Goal: Task Accomplishment & Management: Complete application form

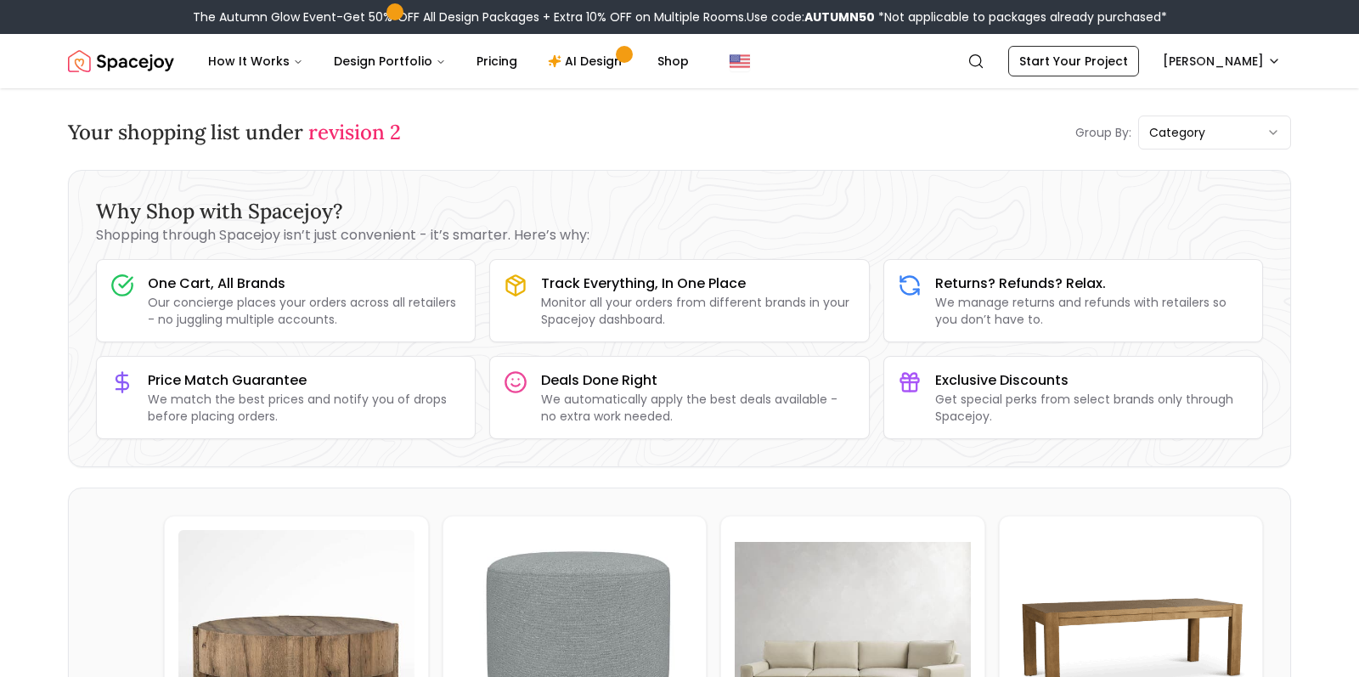
scroll to position [1, 0]
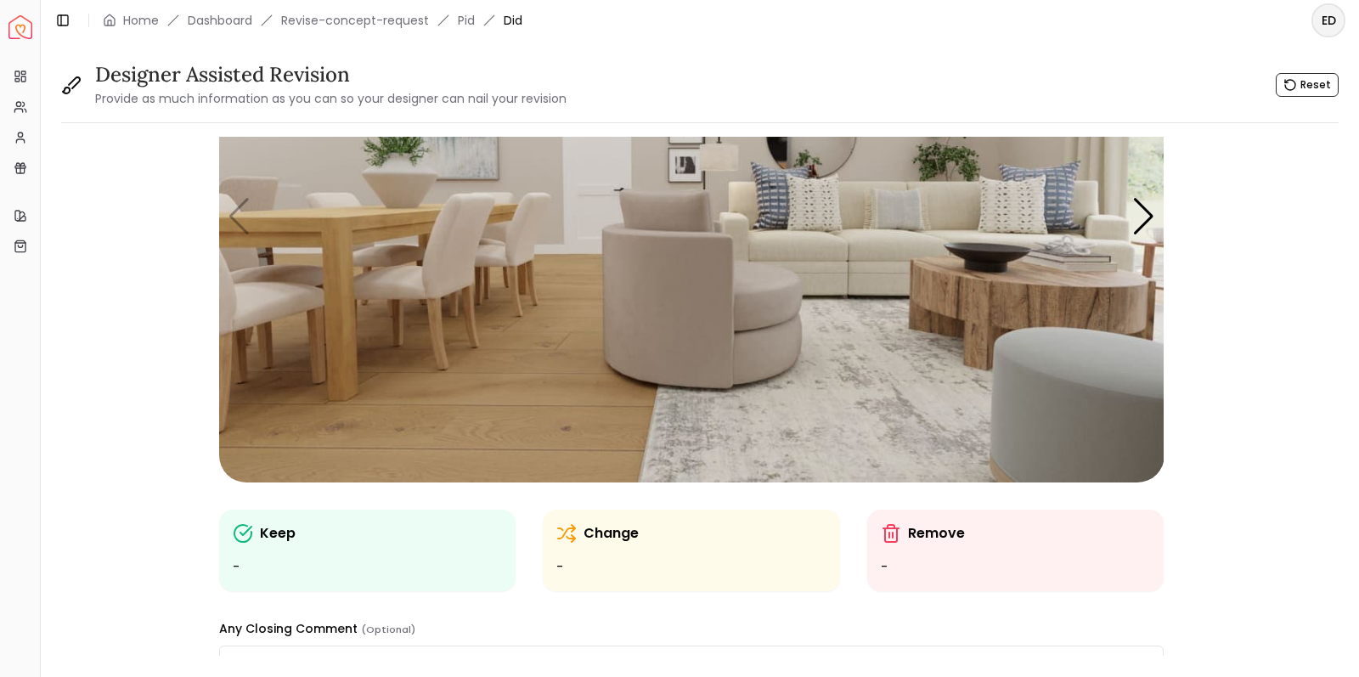
scroll to position [193, 0]
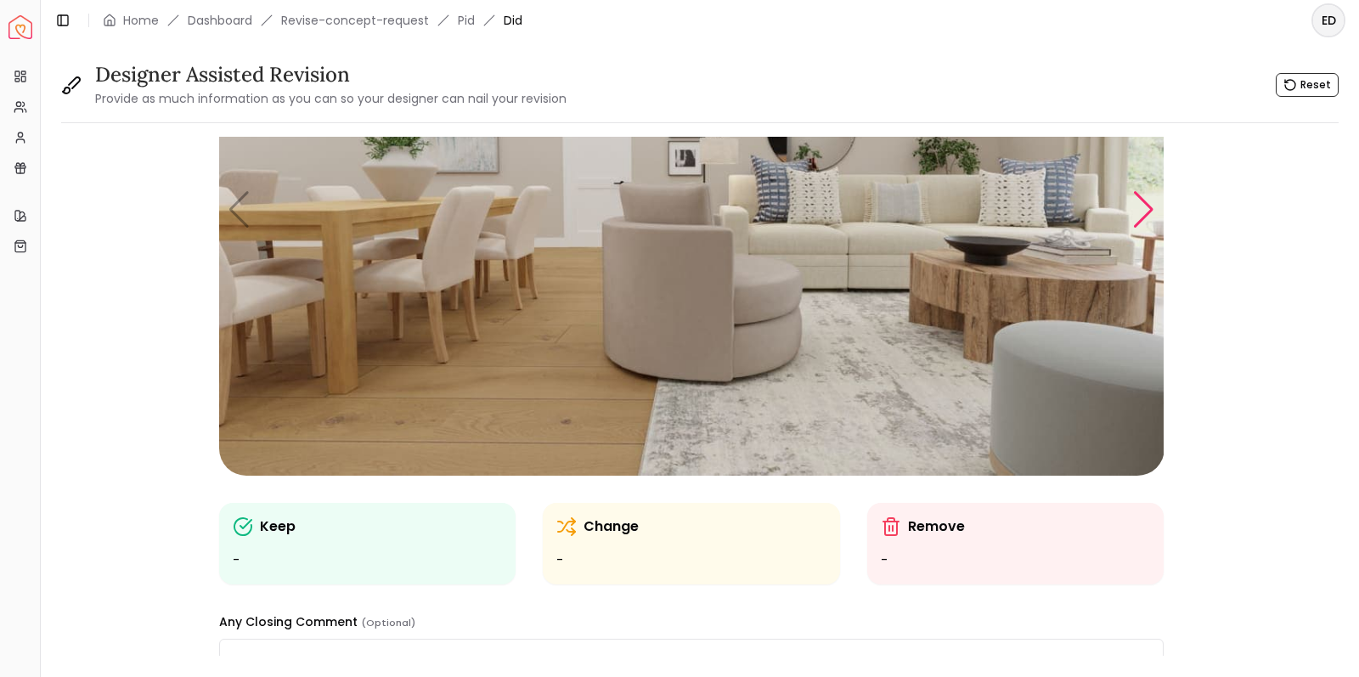
click at [1137, 217] on div "Next slide" at bounding box center [1143, 209] width 23 height 37
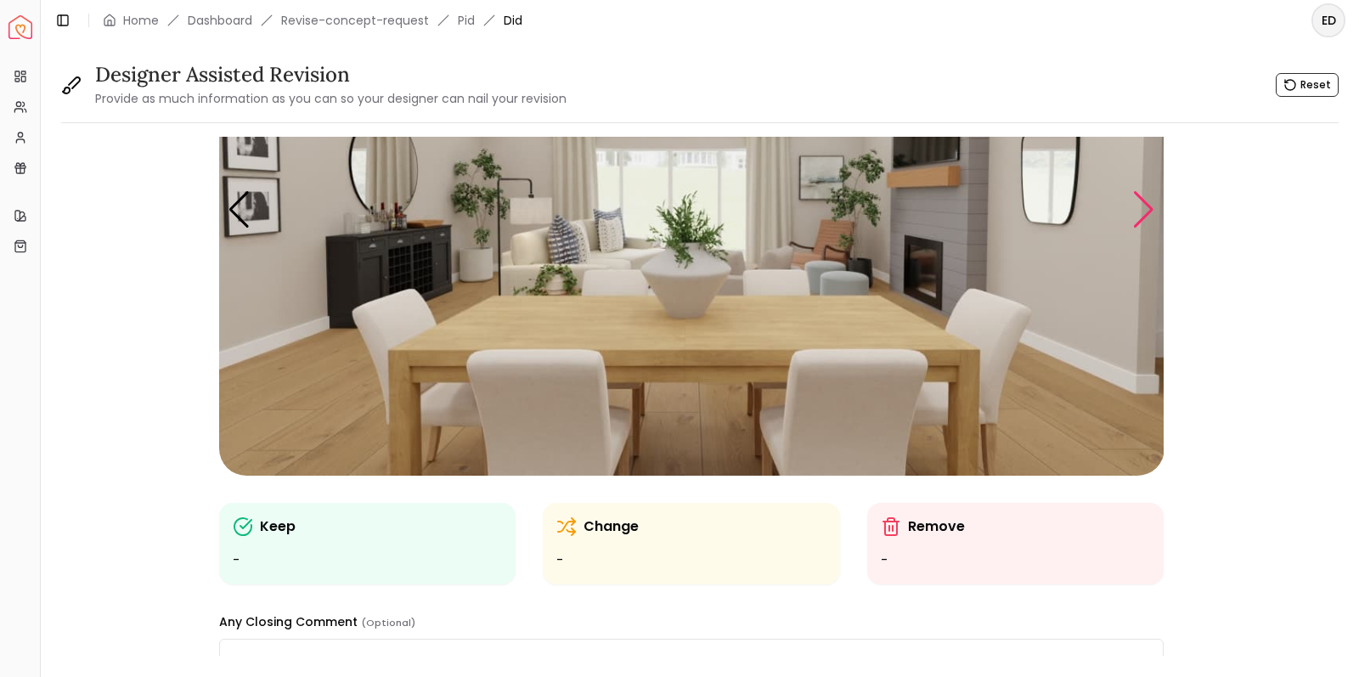
click at [1137, 217] on div "Next slide" at bounding box center [1143, 209] width 23 height 37
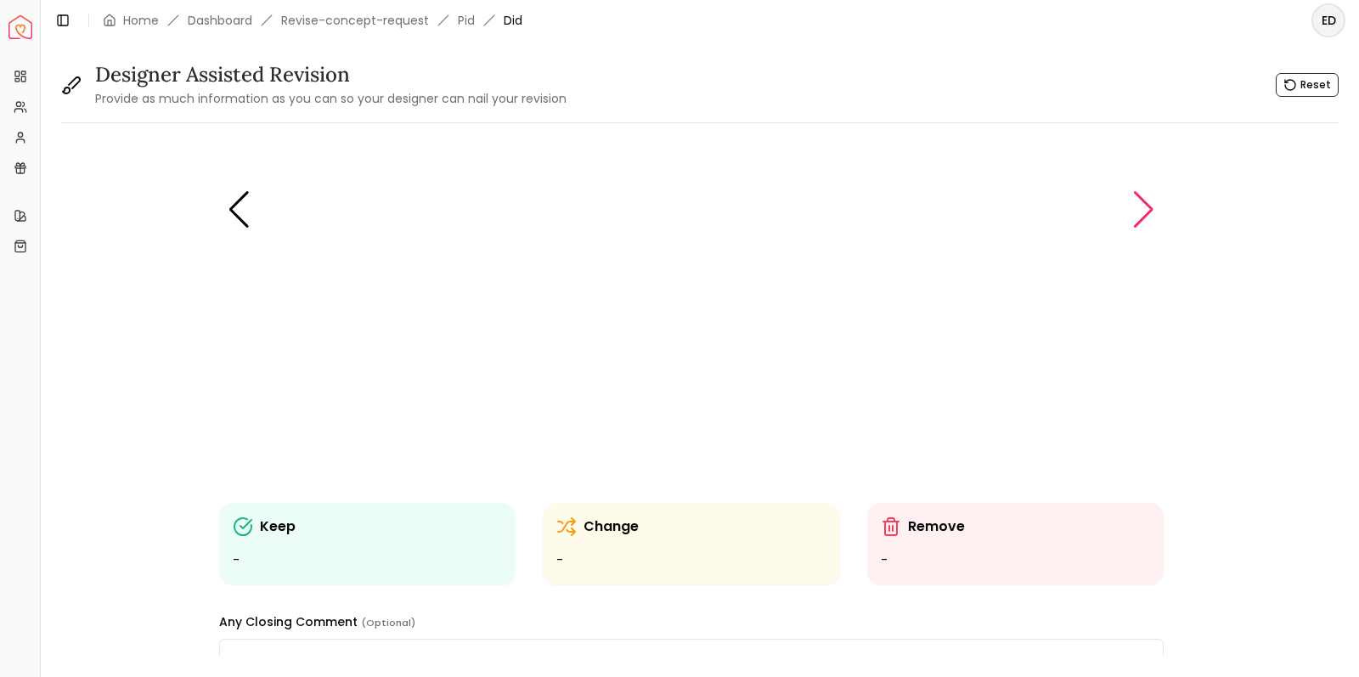
click at [1137, 217] on div "Next slide" at bounding box center [1143, 209] width 23 height 37
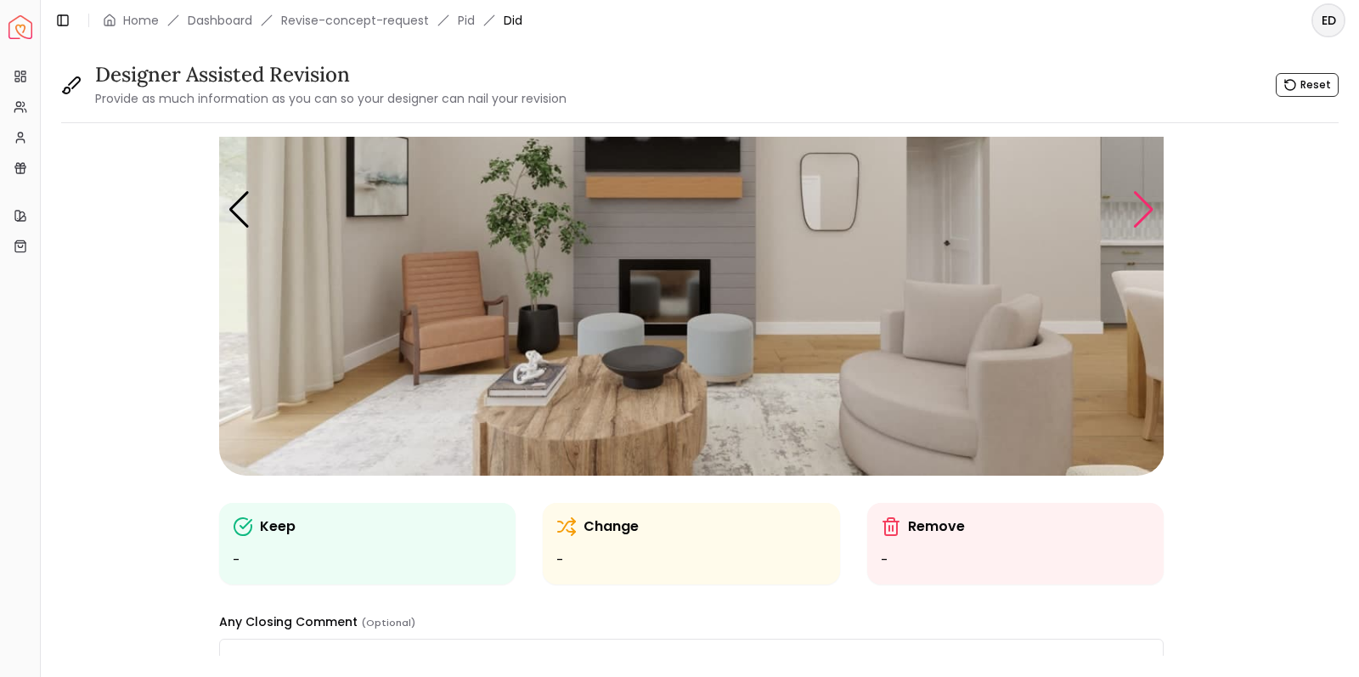
click at [1137, 217] on div "Next slide" at bounding box center [1143, 209] width 23 height 37
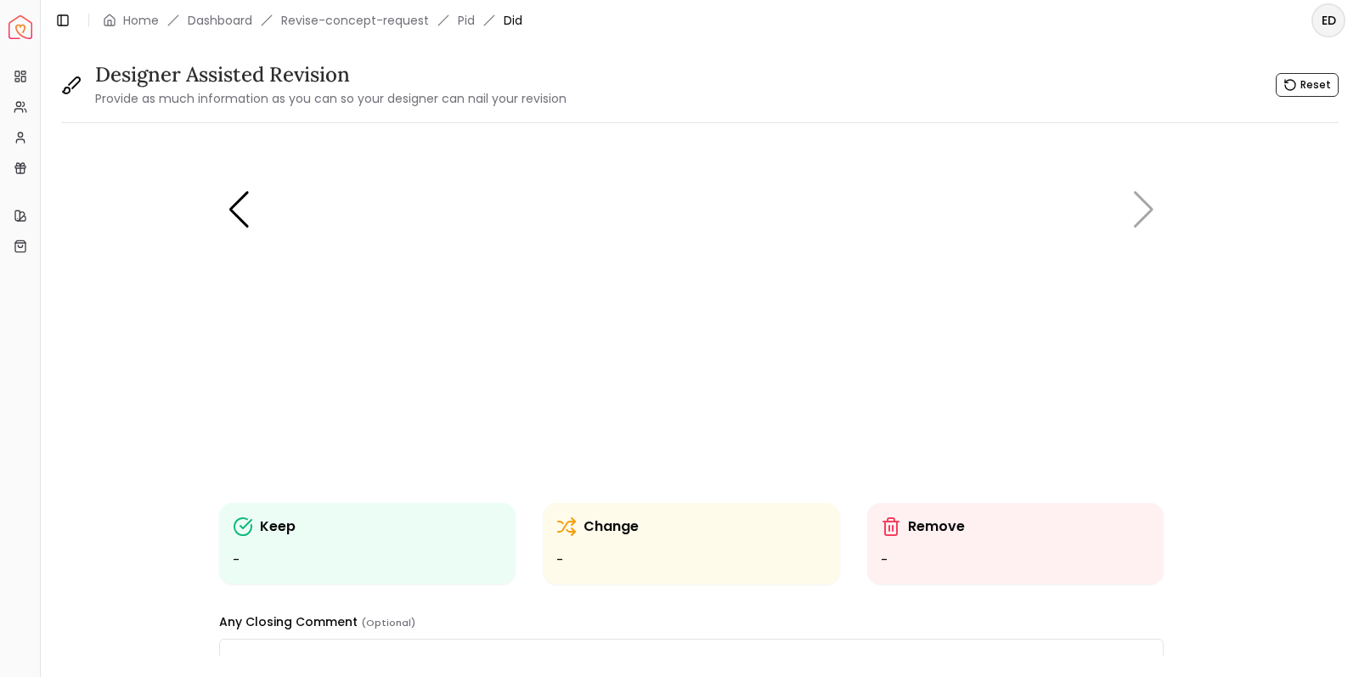
scroll to position [0, 1]
click at [255, 209] on img "6 / 6" at bounding box center [691, 210] width 945 height 532
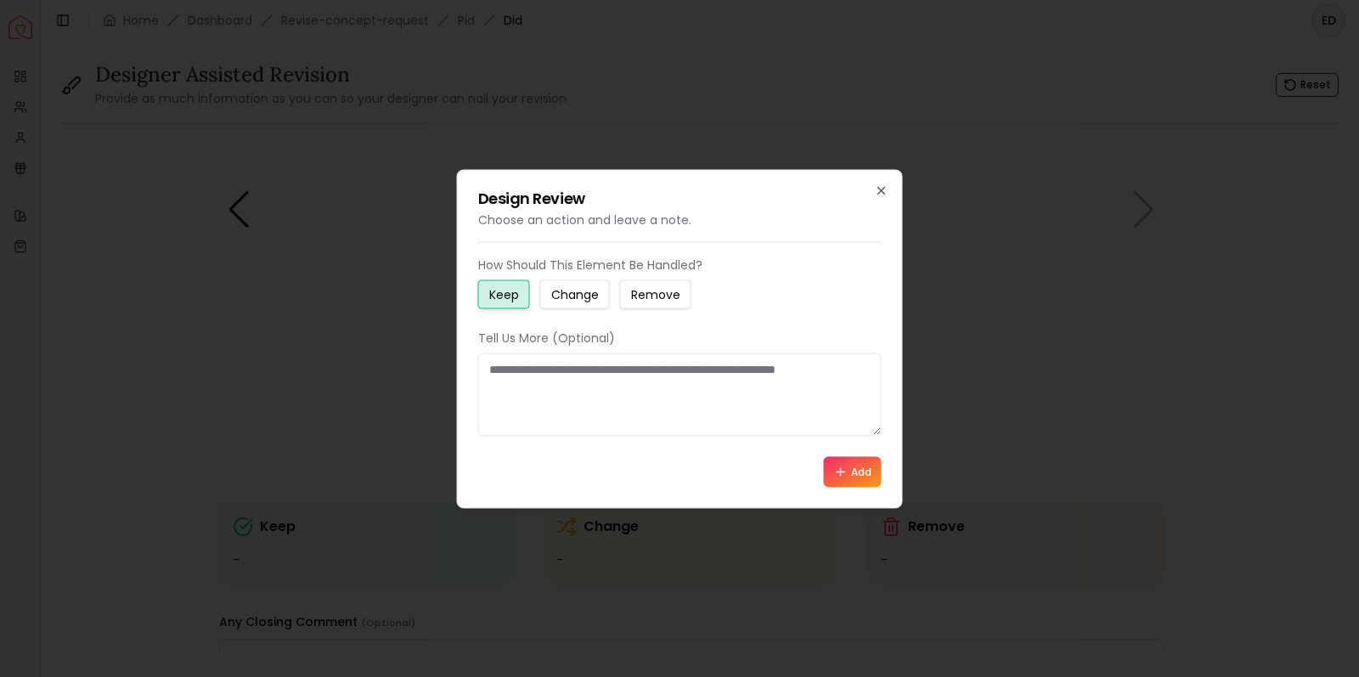
scroll to position [0, 0]
click at [885, 192] on icon "button" at bounding box center [882, 190] width 14 height 14
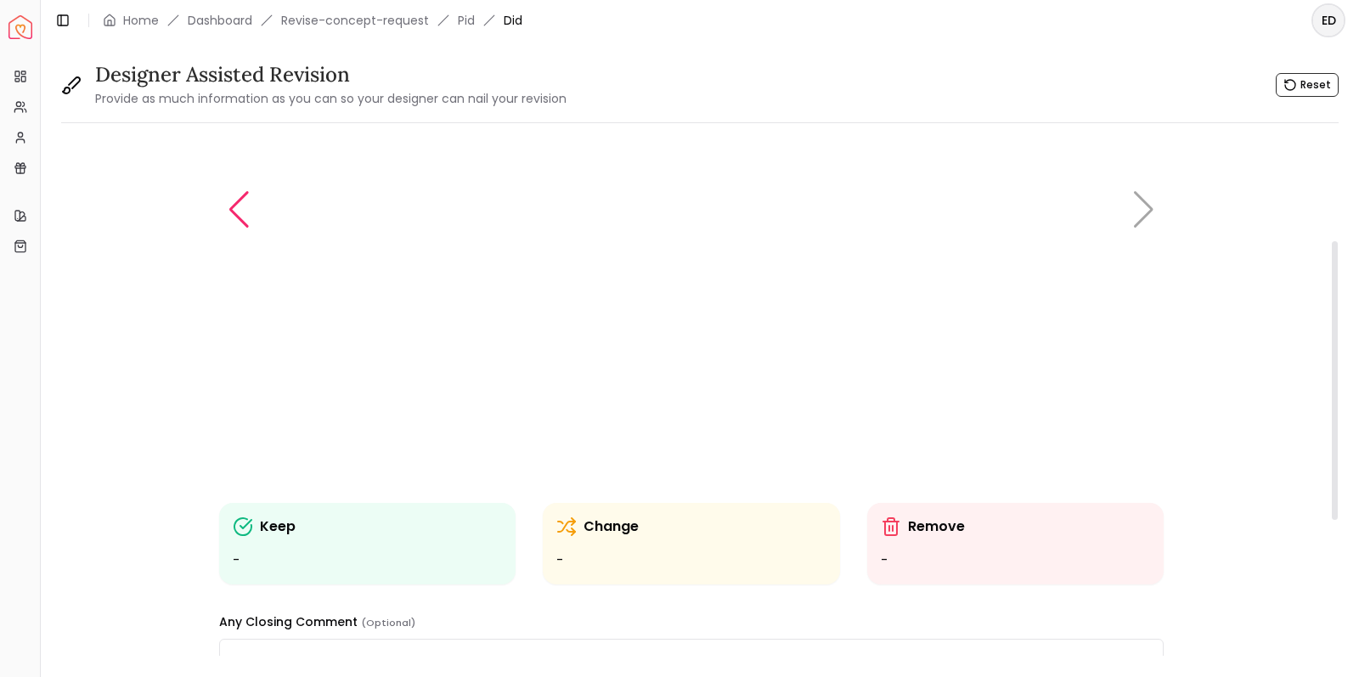
click at [234, 210] on div "Previous slide" at bounding box center [239, 209] width 23 height 37
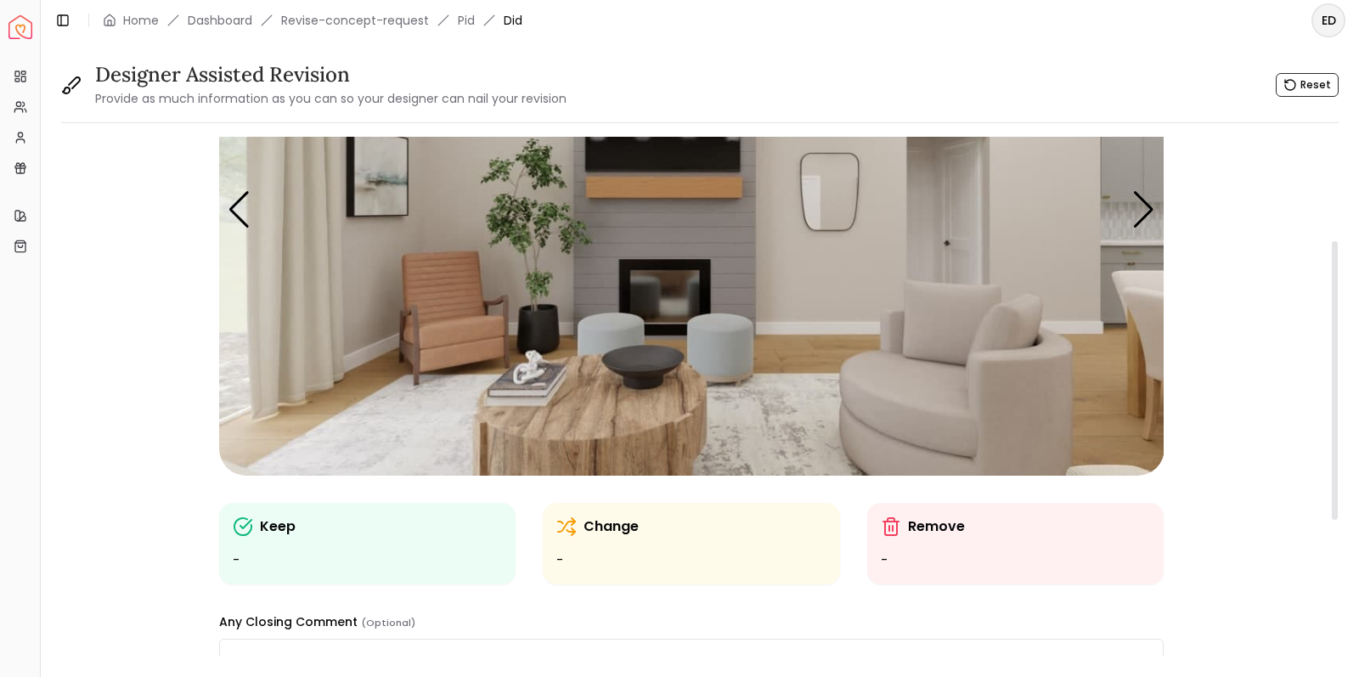
click at [740, 348] on img "5 / 6" at bounding box center [691, 210] width 945 height 532
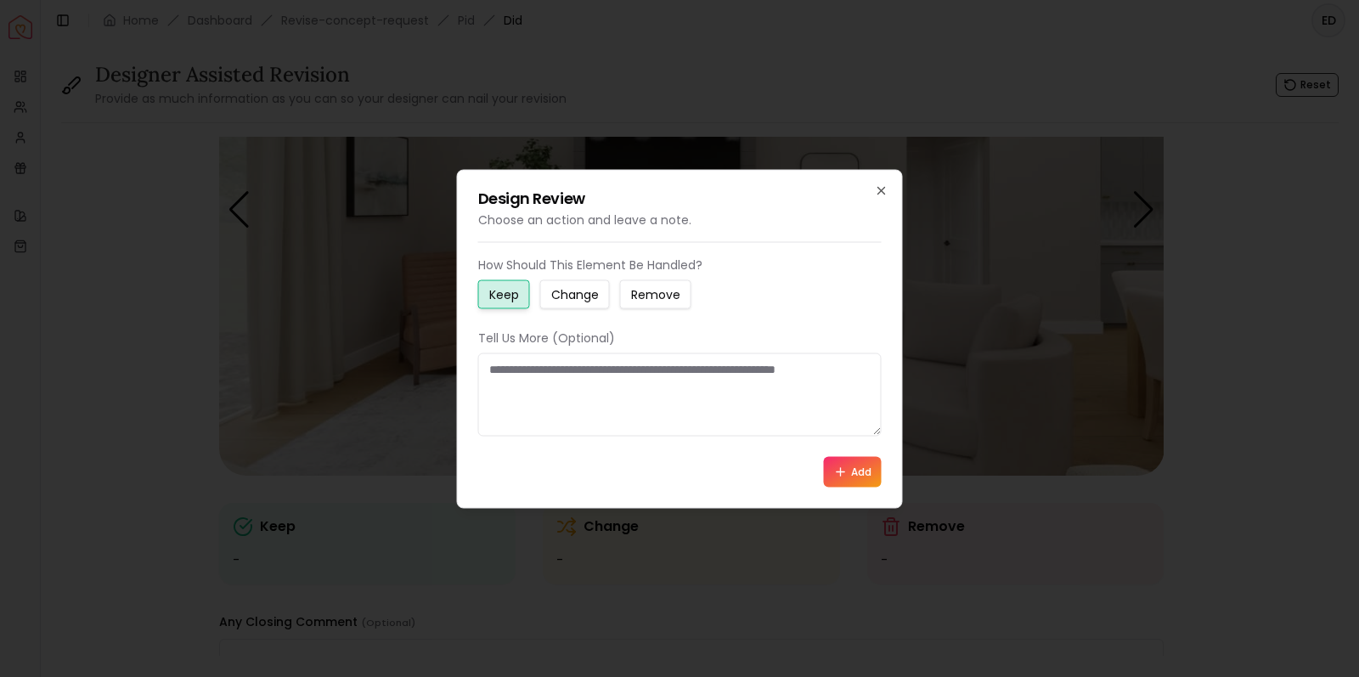
click at [589, 302] on small "Change" at bounding box center [575, 293] width 48 height 17
click at [561, 383] on textarea at bounding box center [679, 393] width 403 height 83
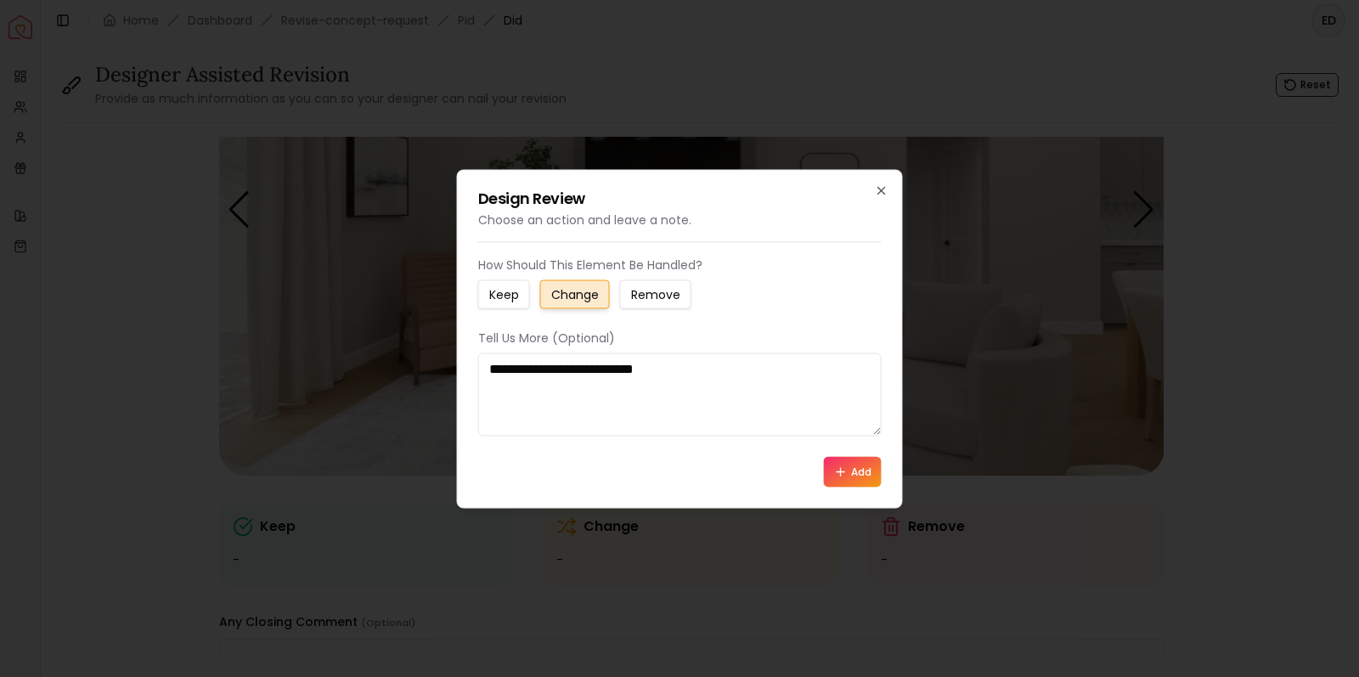
type textarea "**********"
click at [847, 472] on icon at bounding box center [841, 472] width 14 height 14
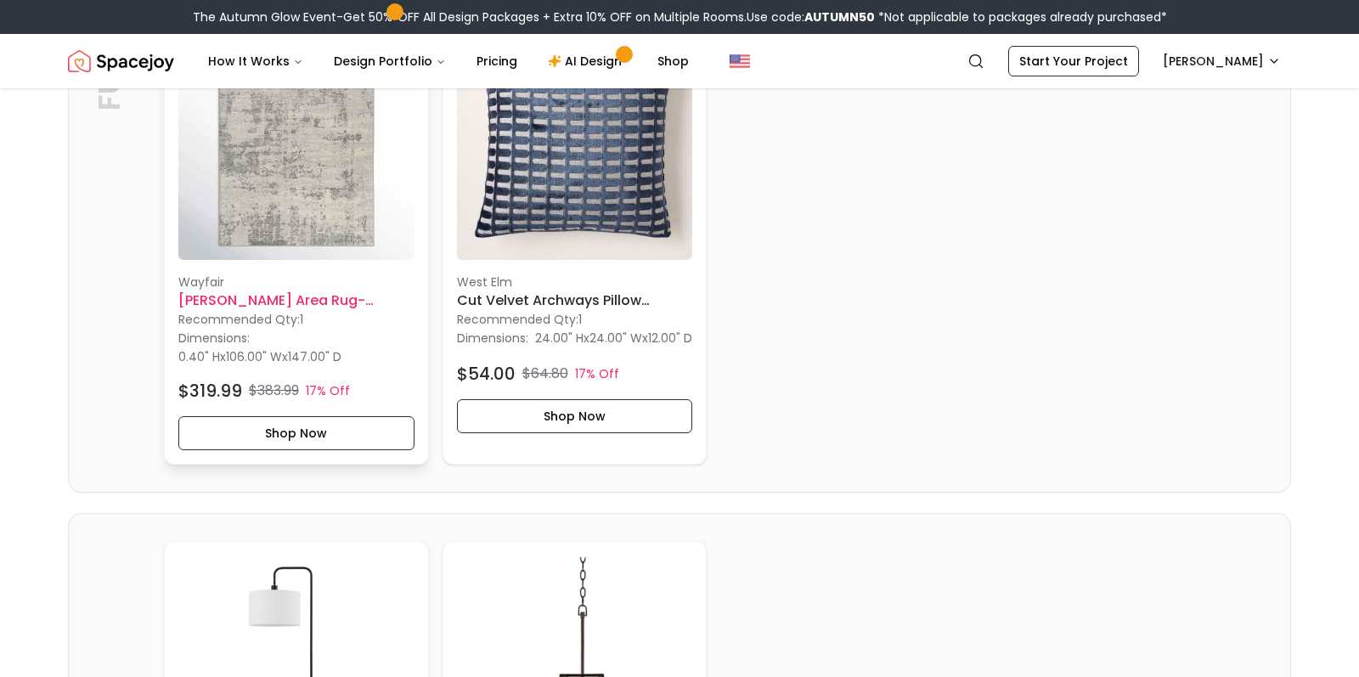
scroll to position [2430, 0]
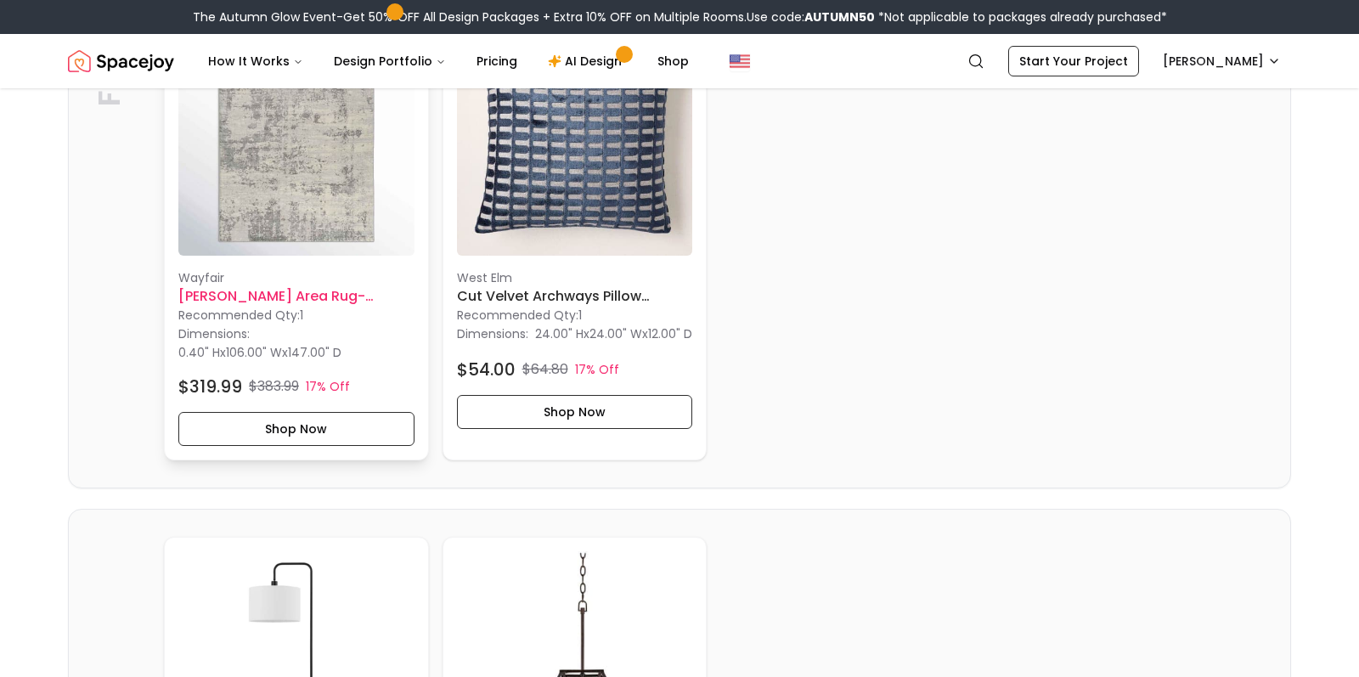
click at [275, 211] on img at bounding box center [296, 138] width 236 height 236
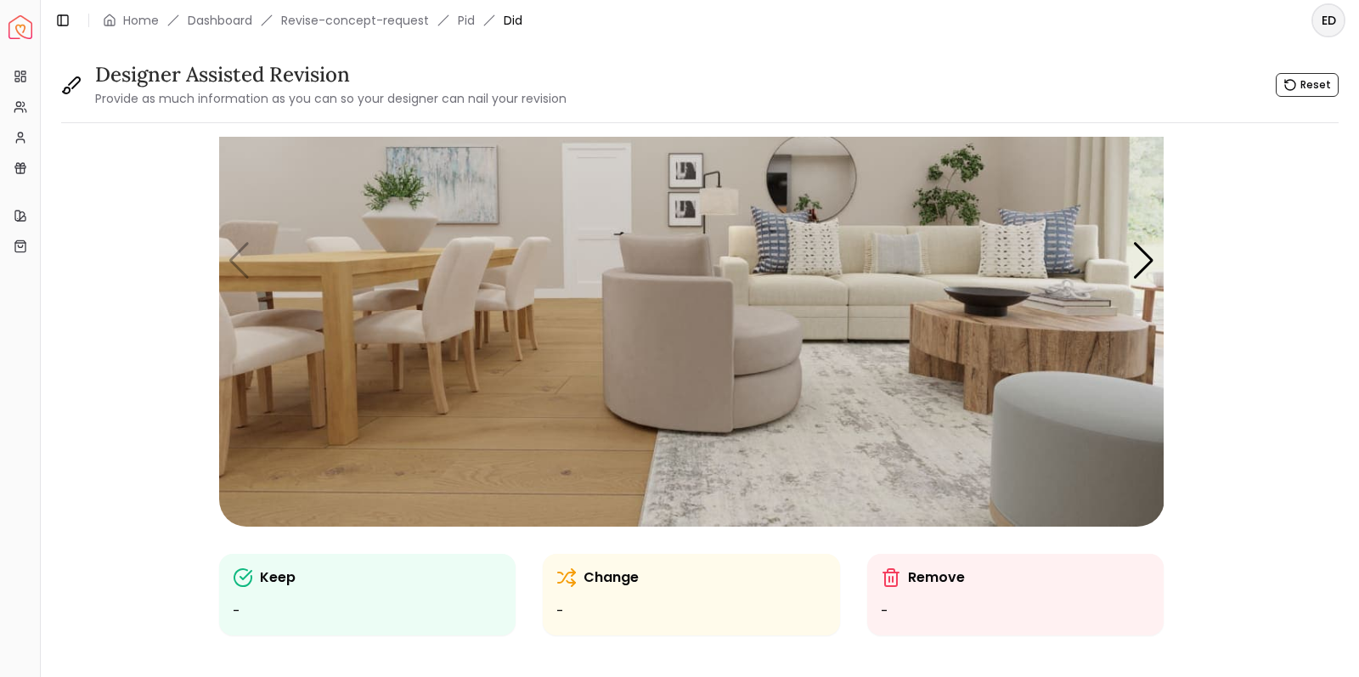
scroll to position [158, 0]
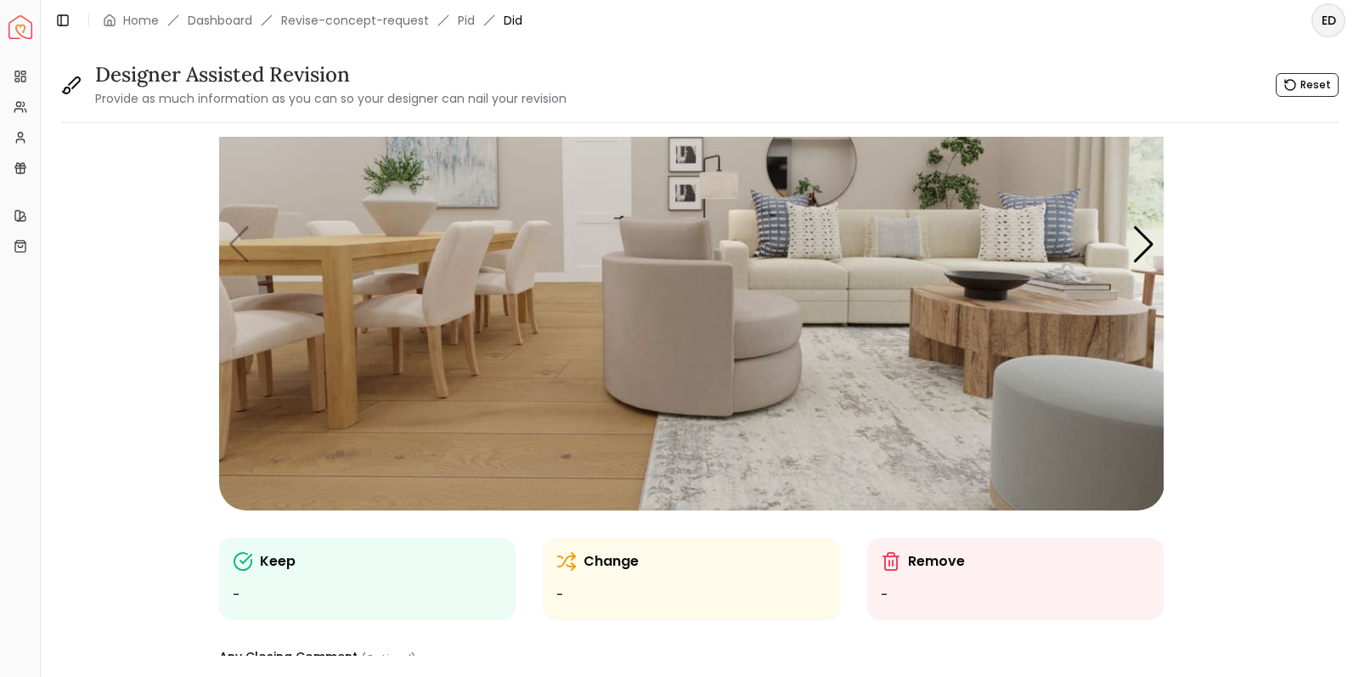
click at [845, 439] on img "1 / 6" at bounding box center [691, 245] width 945 height 532
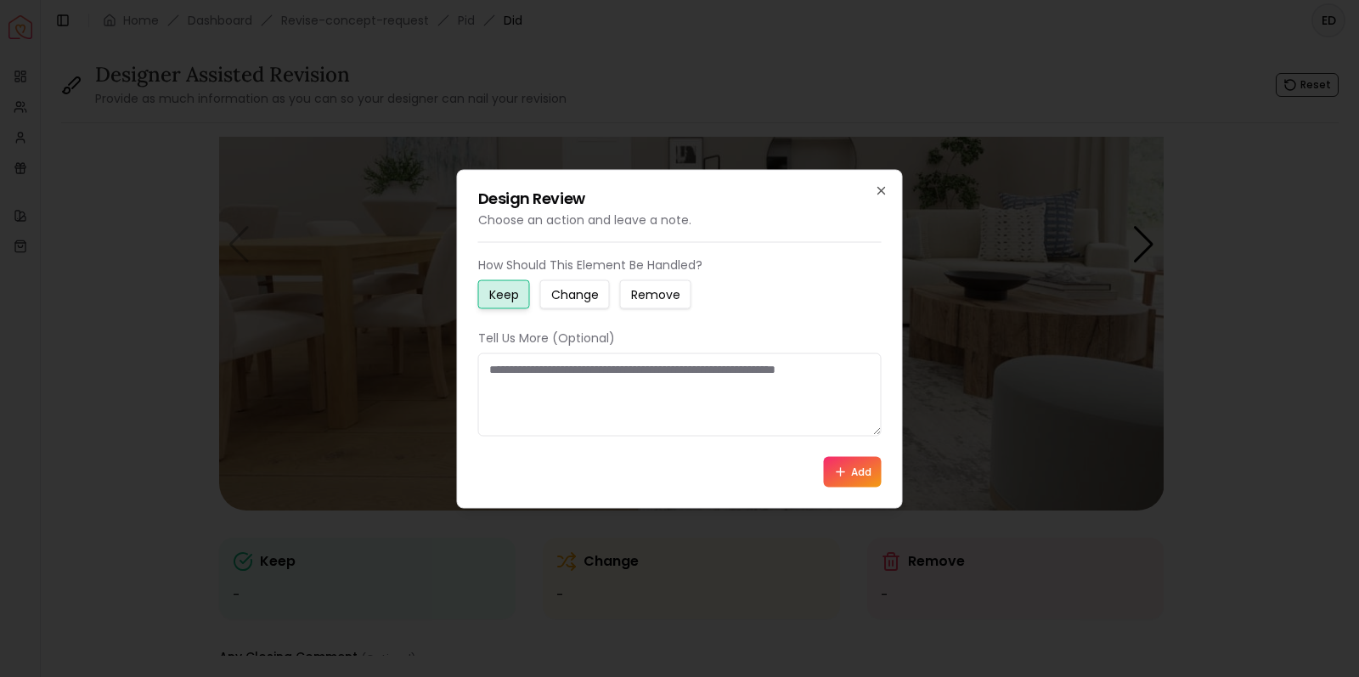
click at [582, 303] on button "Change" at bounding box center [575, 293] width 70 height 29
click at [556, 377] on textarea at bounding box center [679, 393] width 403 height 83
type textarea "*"
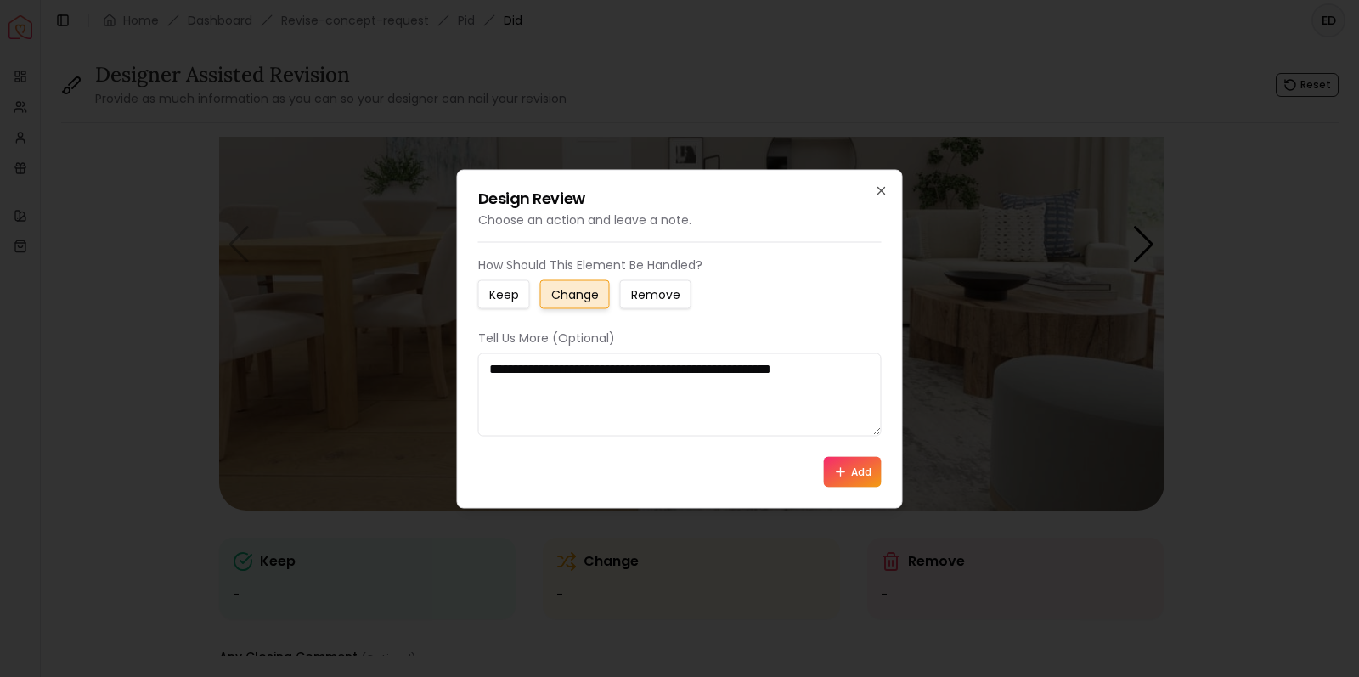
type textarea "**********"
click at [848, 471] on button "Add" at bounding box center [853, 471] width 58 height 31
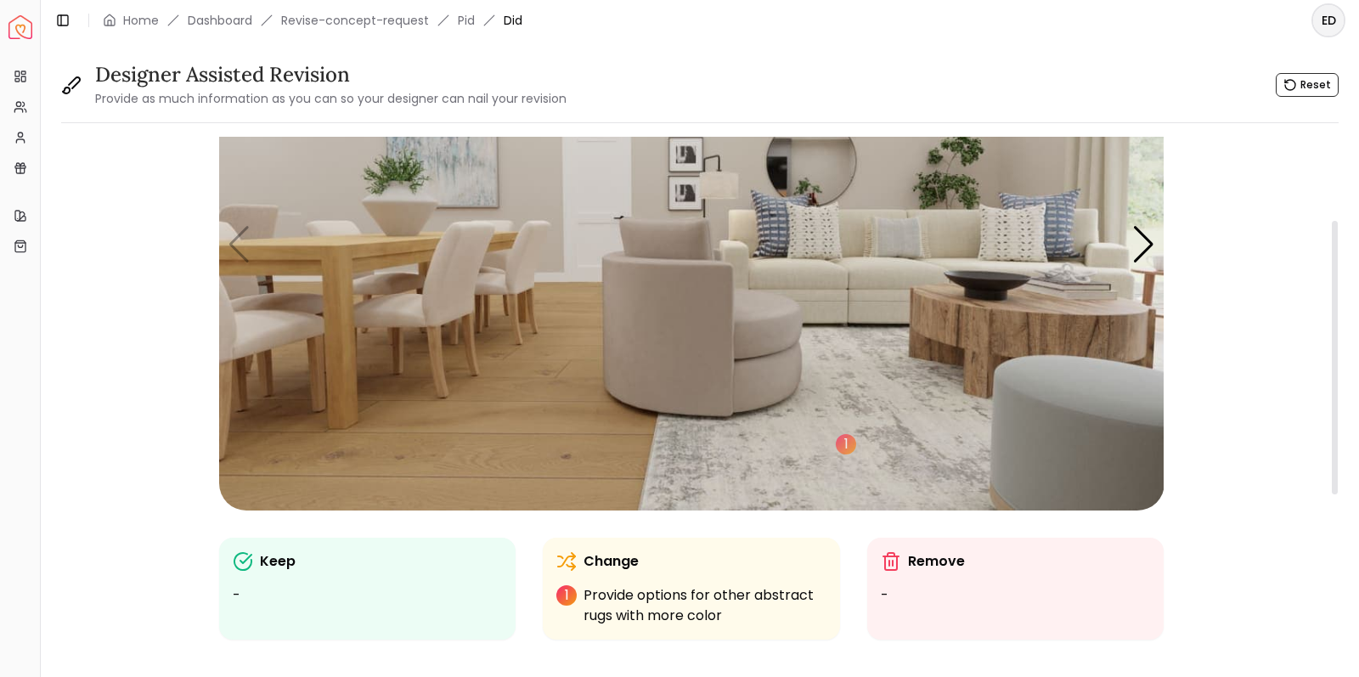
click at [713, 215] on img "1 / 6" at bounding box center [691, 245] width 945 height 532
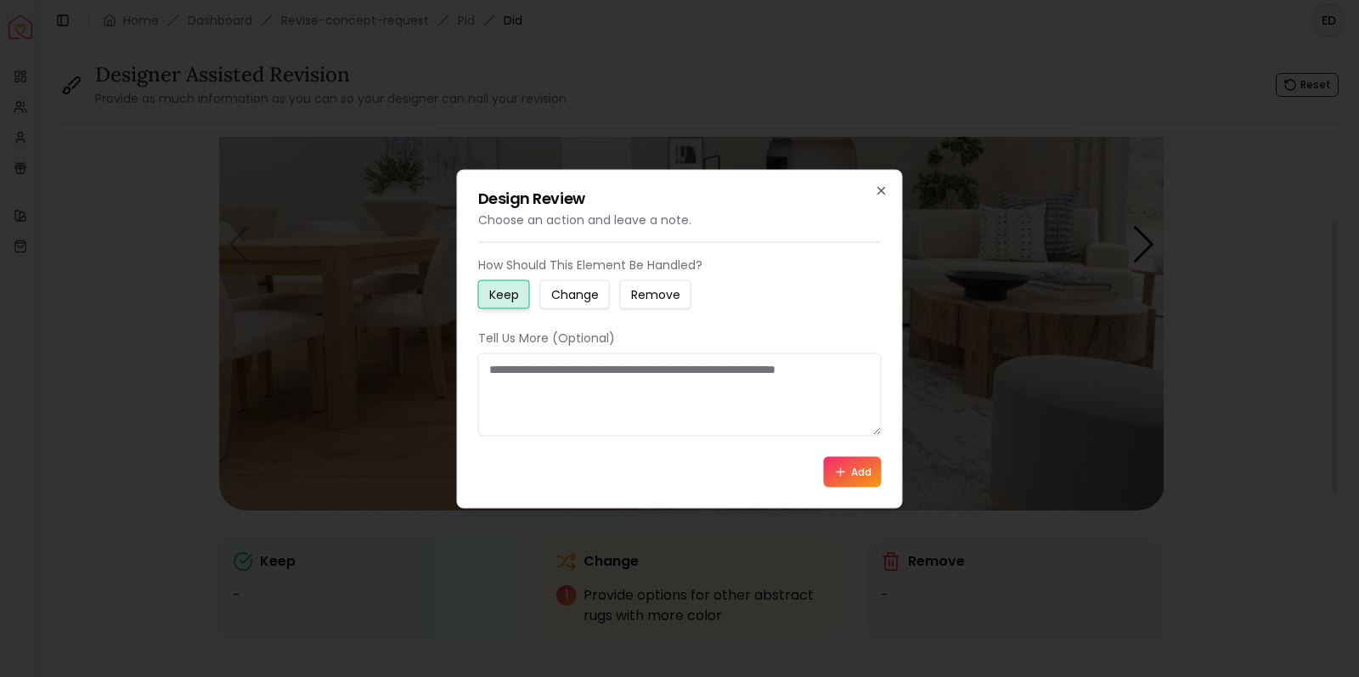
click at [564, 296] on small "Change" at bounding box center [575, 293] width 48 height 17
click at [532, 375] on textarea at bounding box center [679, 393] width 403 height 83
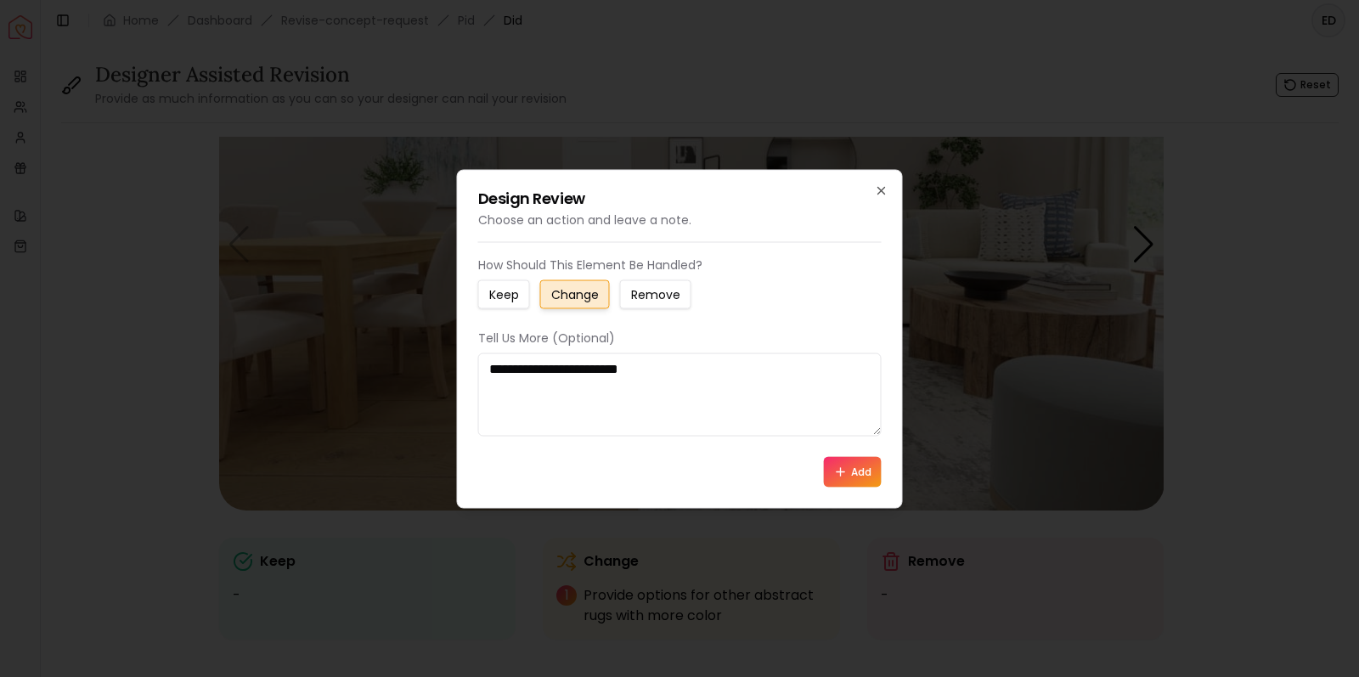
type textarea "**********"
click at [841, 476] on icon at bounding box center [841, 472] width 14 height 14
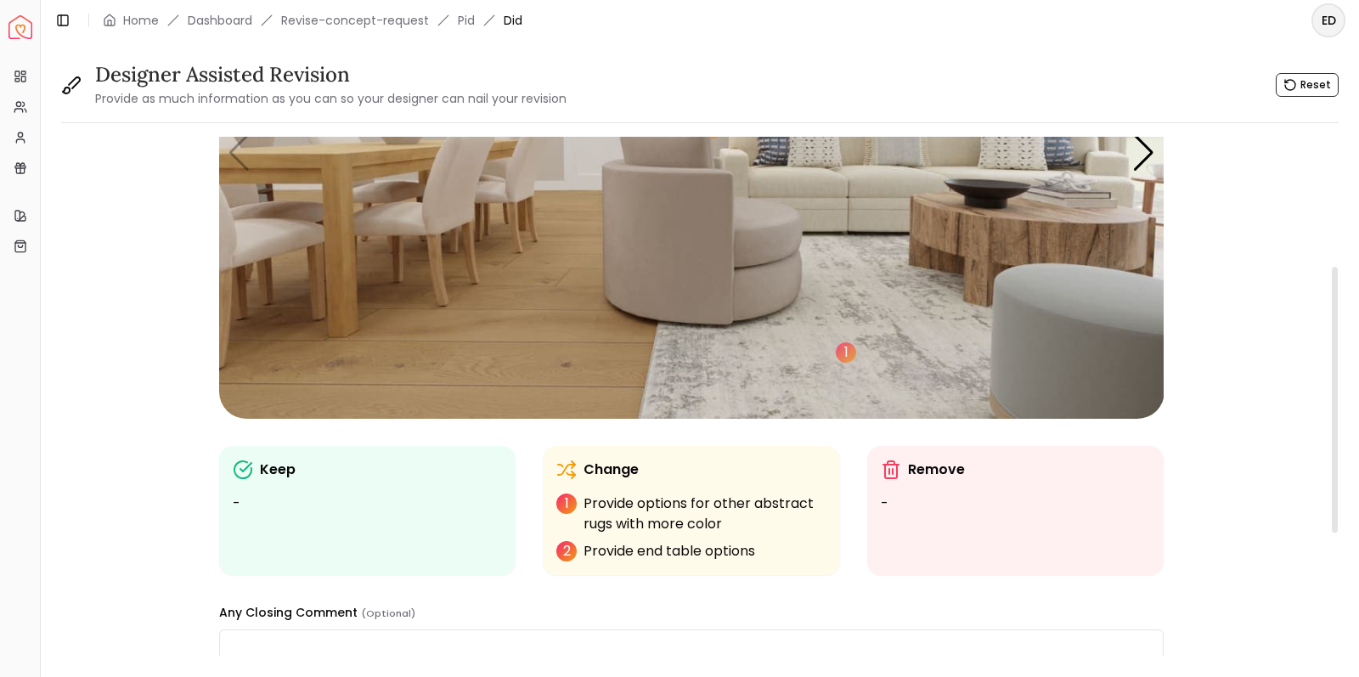
scroll to position [234, 0]
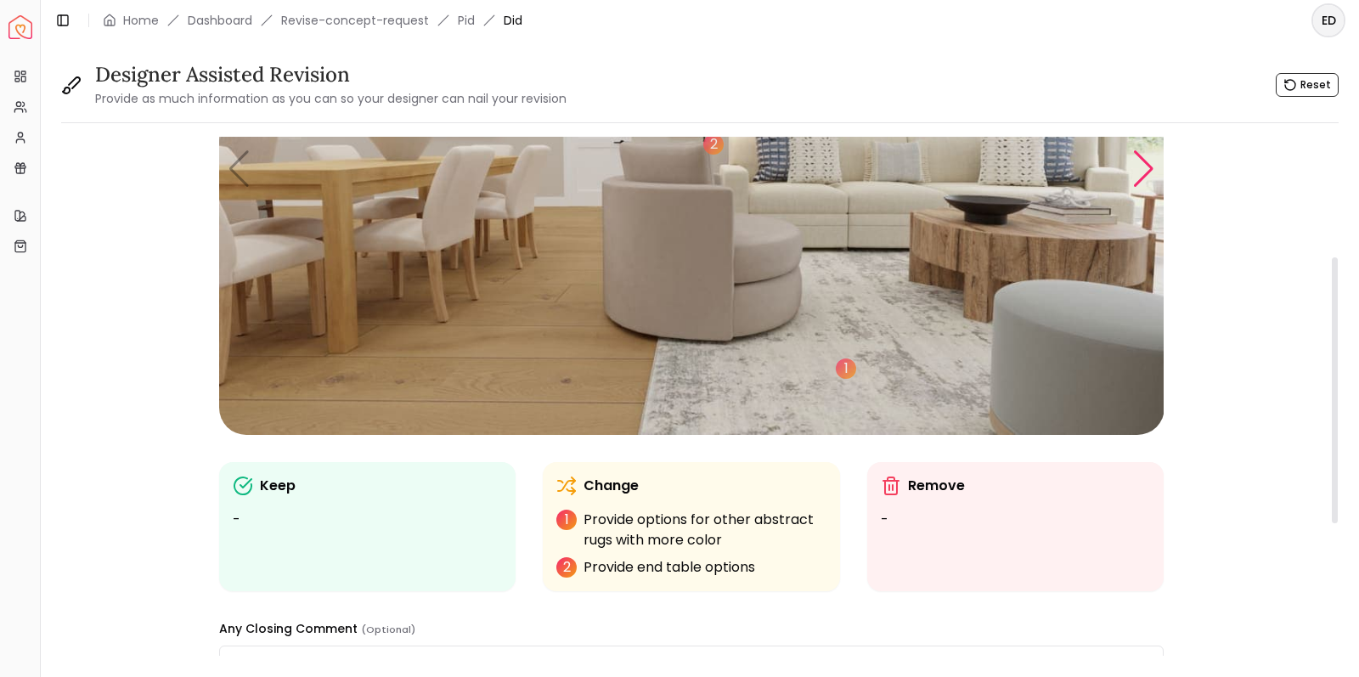
click at [1137, 178] on div "Next slide" at bounding box center [1143, 168] width 23 height 37
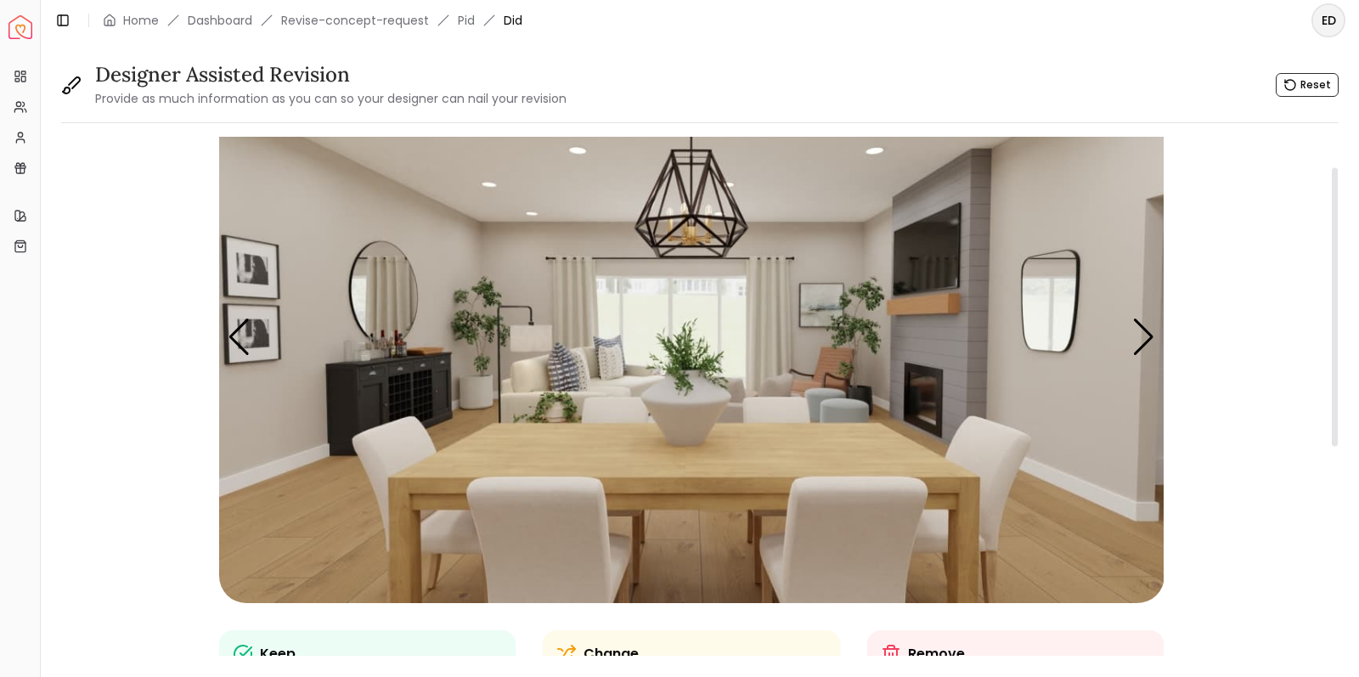
scroll to position [48, 0]
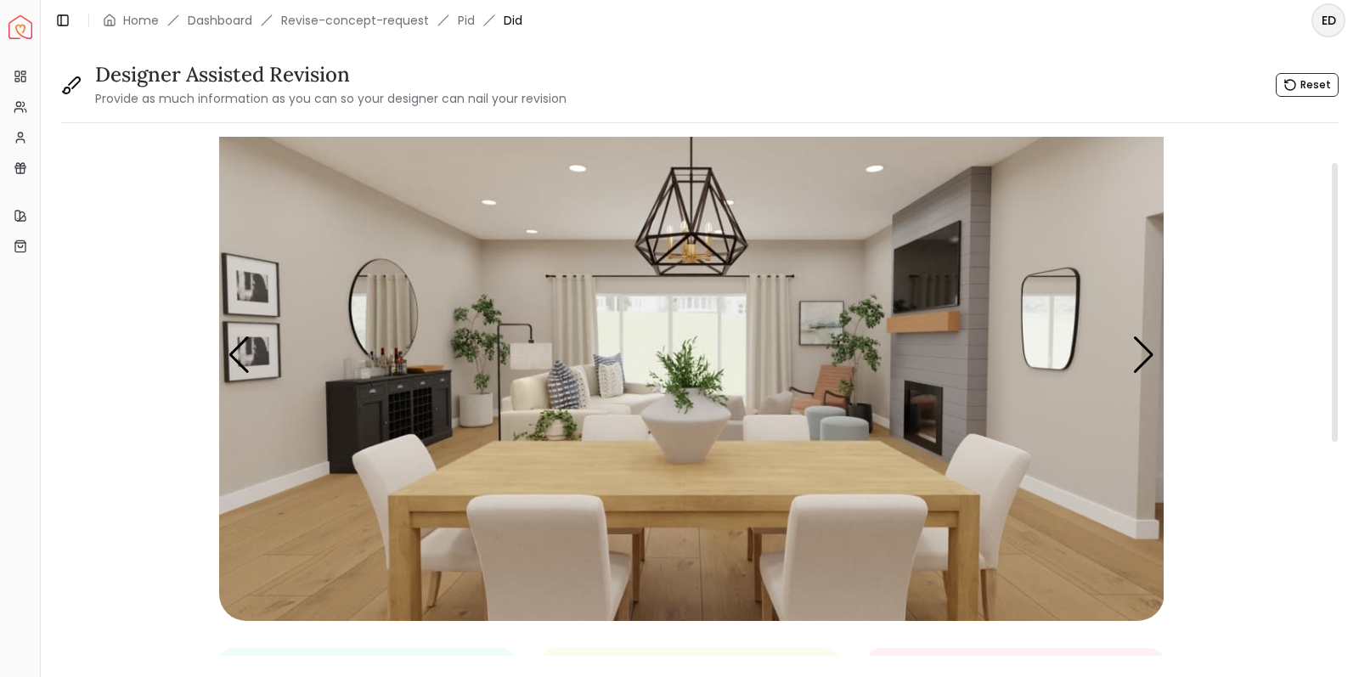
click at [765, 317] on img "2 / 6" at bounding box center [691, 355] width 945 height 532
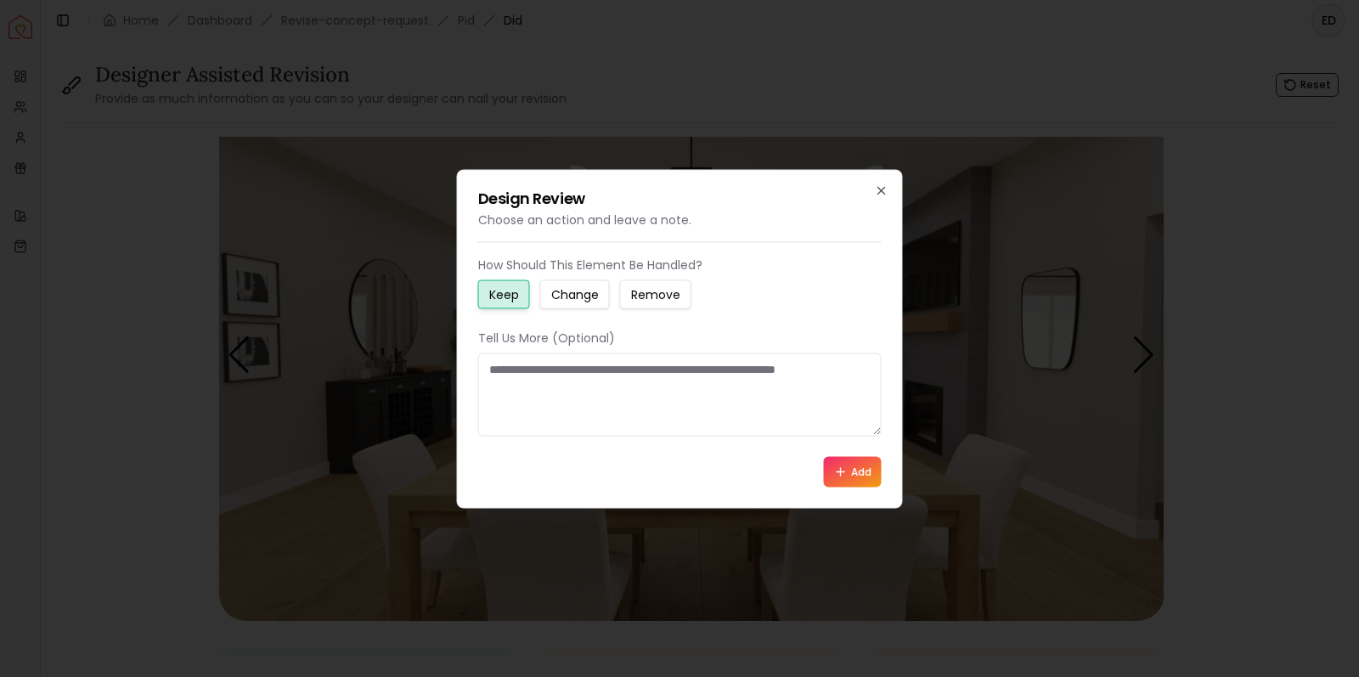
click at [589, 301] on small "Change" at bounding box center [575, 293] width 48 height 17
click at [542, 375] on textarea at bounding box center [679, 393] width 403 height 83
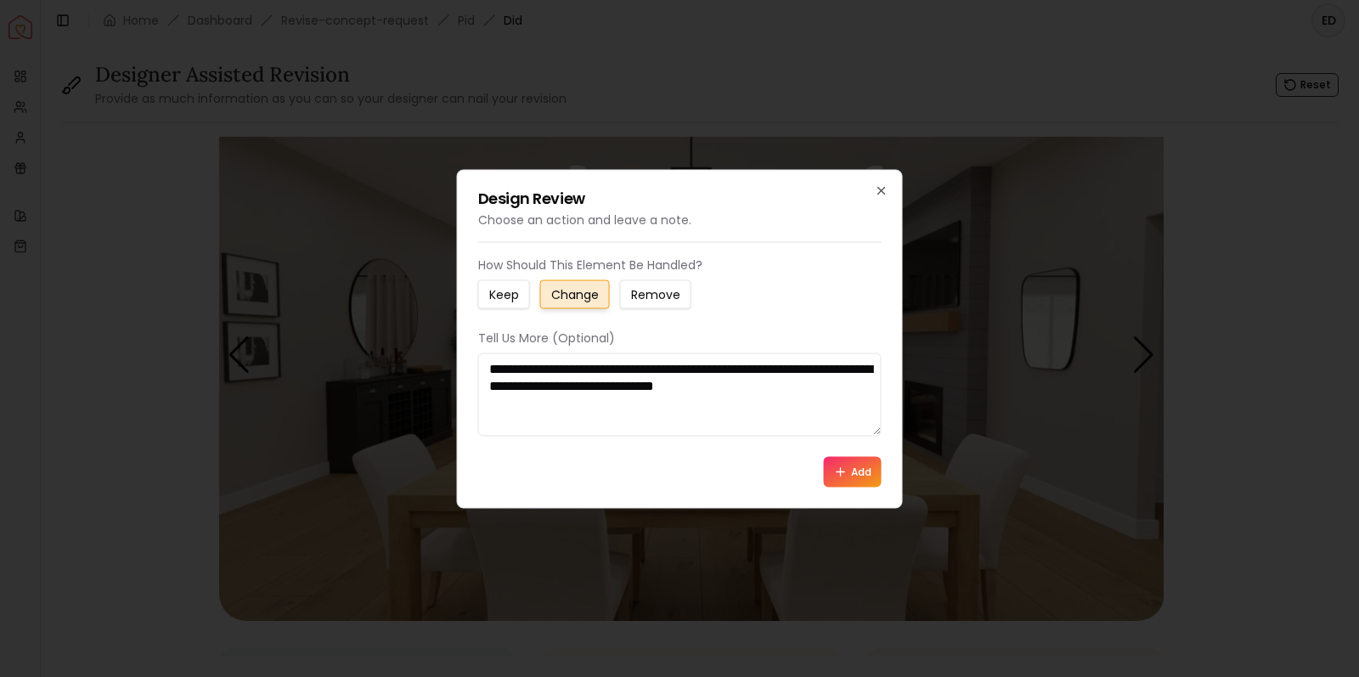
click at [774, 369] on textarea "**********" at bounding box center [679, 393] width 403 height 83
type textarea "**********"
click at [845, 474] on icon at bounding box center [841, 472] width 14 height 14
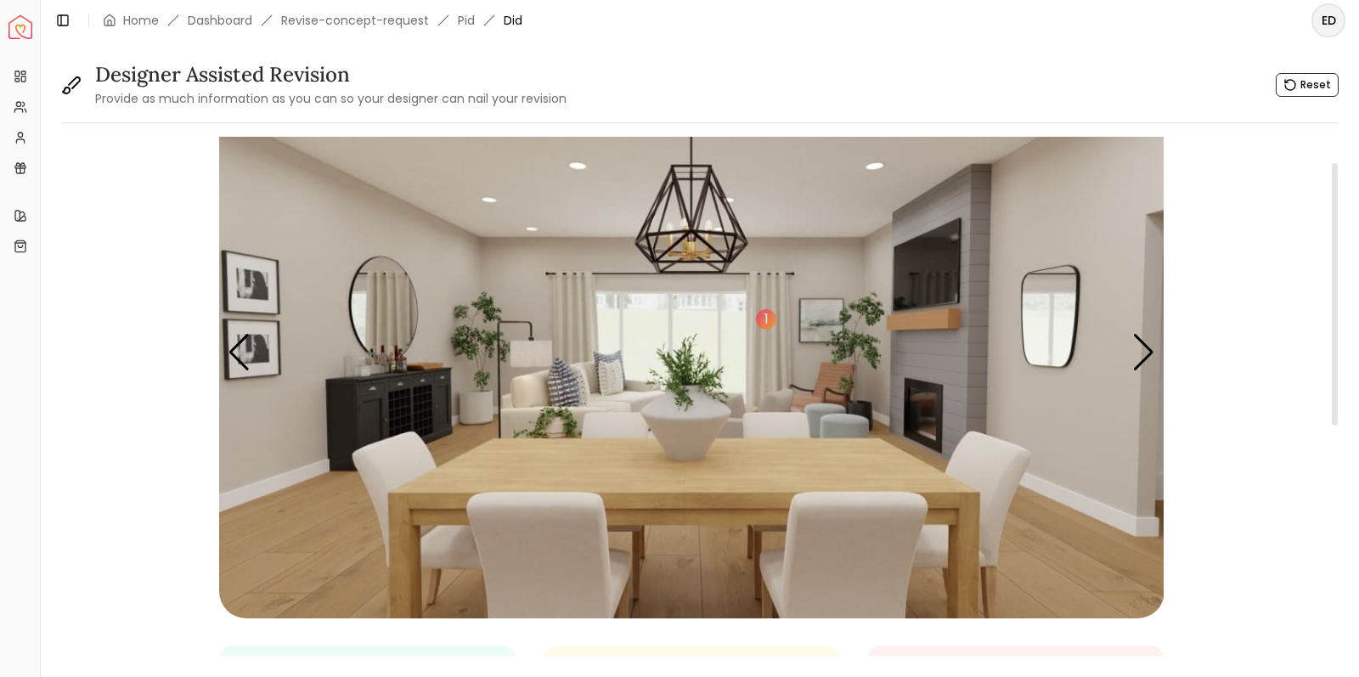
scroll to position [0, 0]
click at [705, 238] on img "2 / 6" at bounding box center [691, 353] width 945 height 532
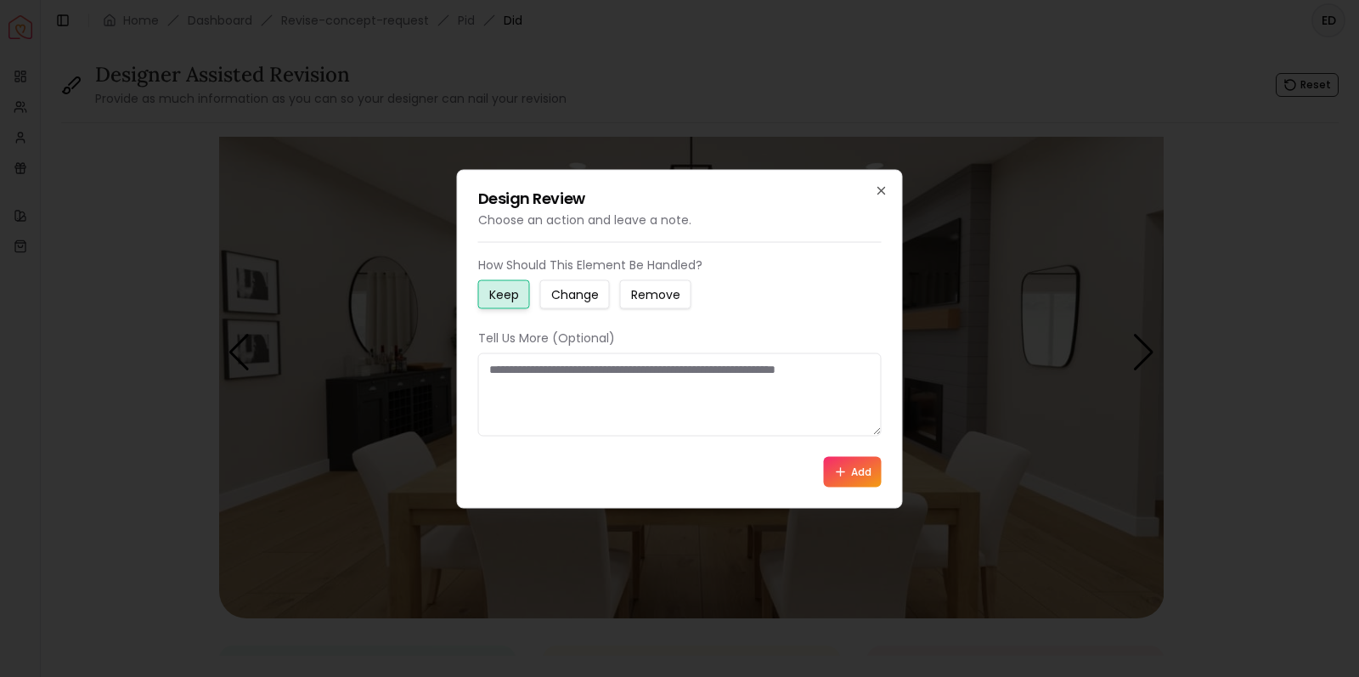
click at [595, 294] on small "Change" at bounding box center [575, 293] width 48 height 17
click at [556, 376] on textarea at bounding box center [679, 393] width 403 height 83
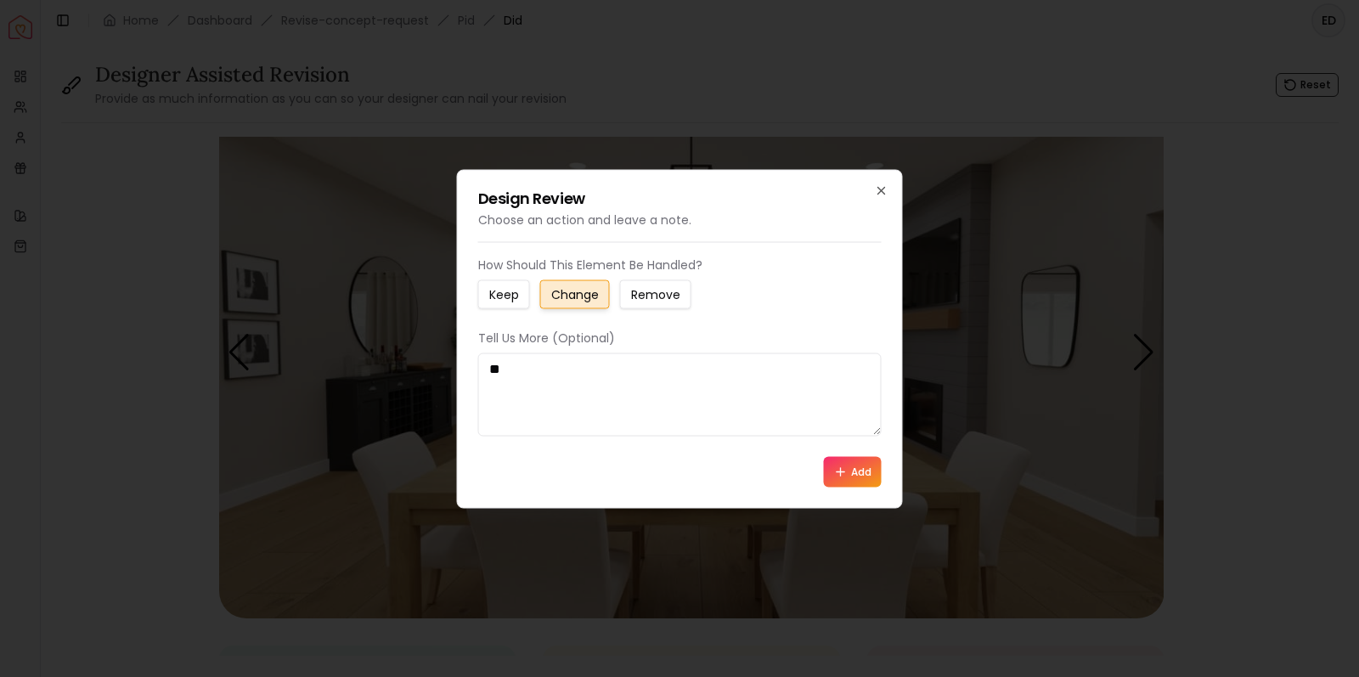
type textarea "*"
type textarea "**********"
click at [847, 471] on icon at bounding box center [841, 472] width 14 height 14
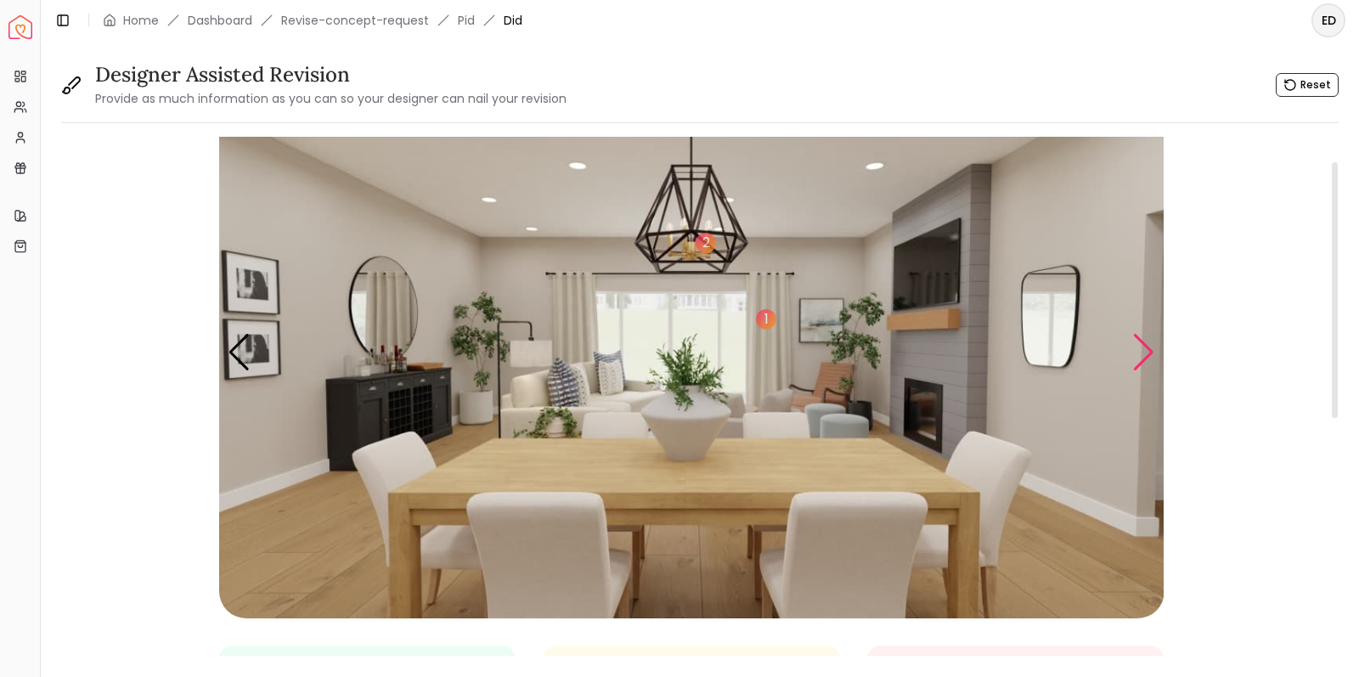
click at [1148, 351] on div "Next slide" at bounding box center [1143, 352] width 23 height 37
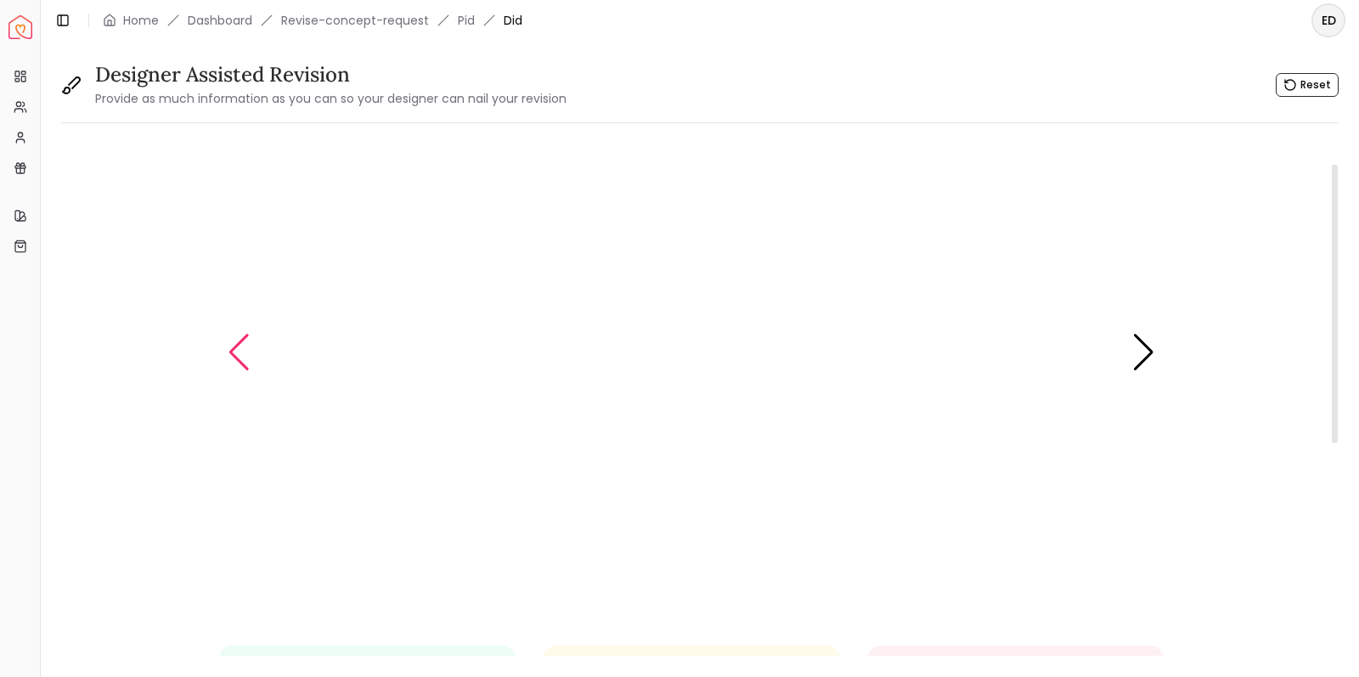
click at [245, 347] on div "Previous slide" at bounding box center [239, 352] width 23 height 37
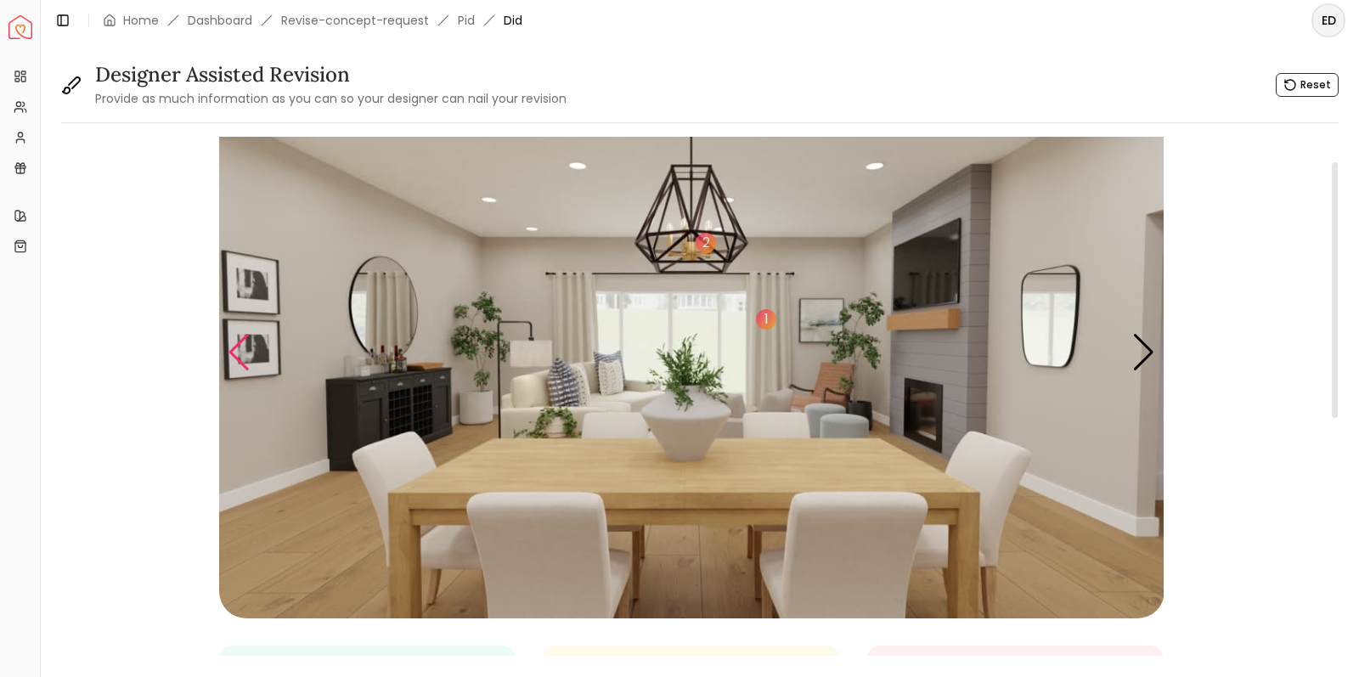
click at [245, 347] on div "Previous slide" at bounding box center [239, 352] width 23 height 37
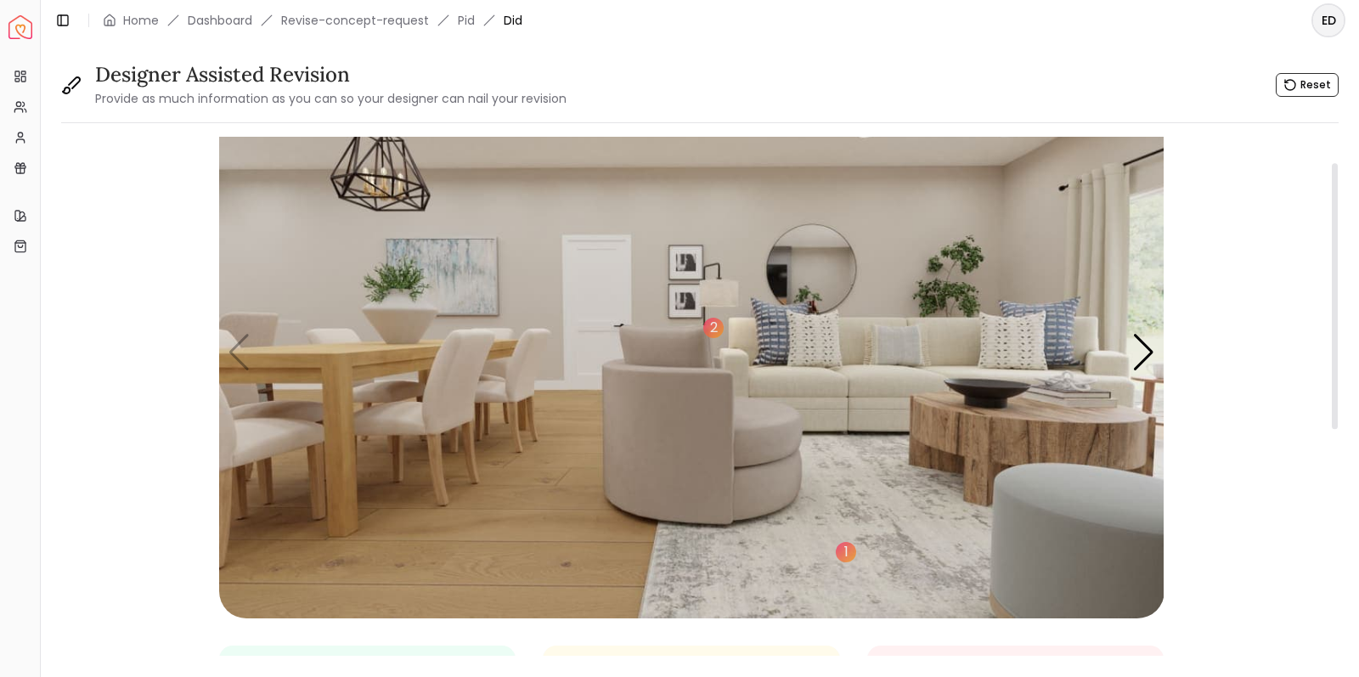
click at [275, 276] on img "1 / 6" at bounding box center [691, 353] width 945 height 532
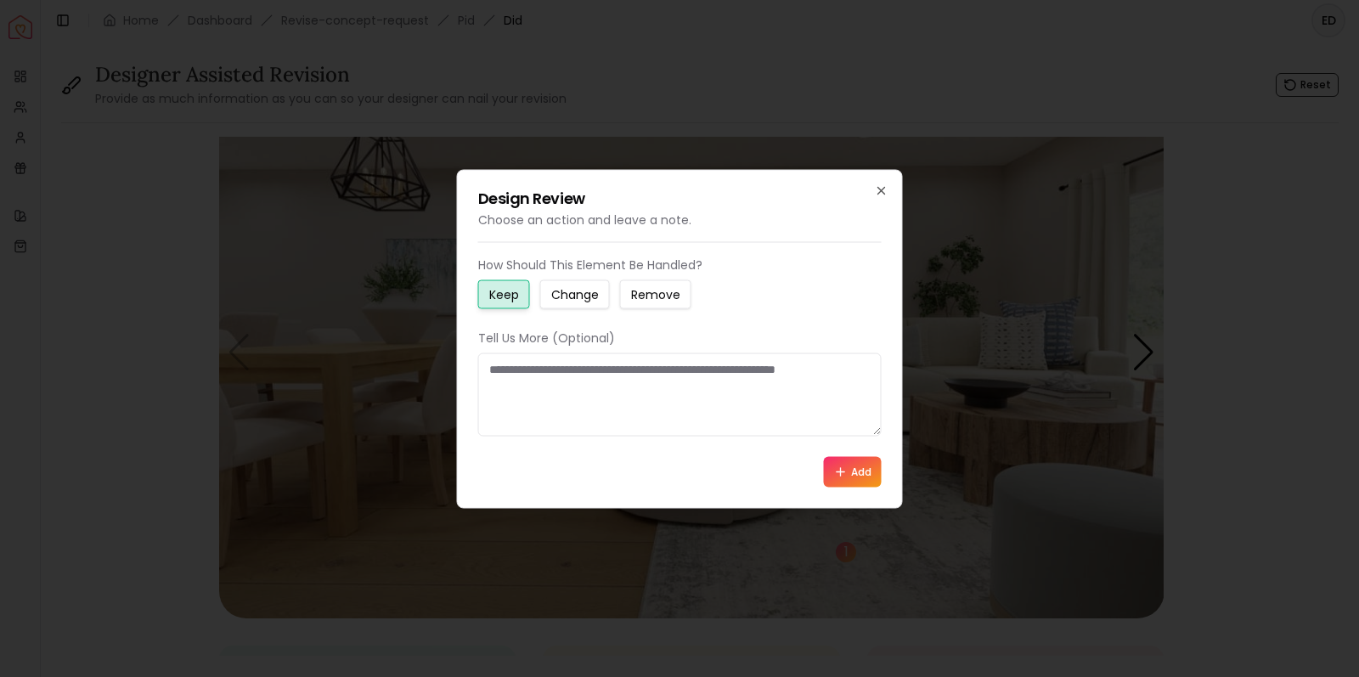
click at [600, 293] on button "Change" at bounding box center [575, 293] width 70 height 29
click at [563, 365] on textarea at bounding box center [679, 393] width 403 height 83
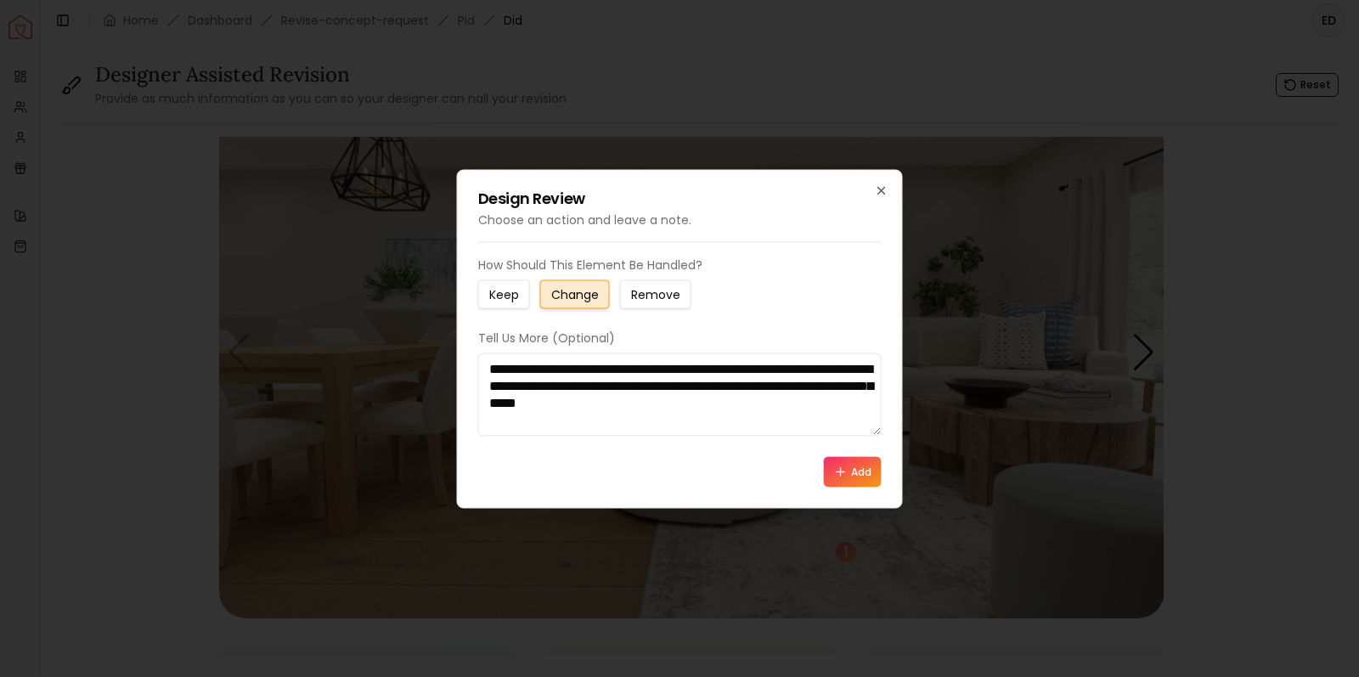
type textarea "**********"
drag, startPoint x: 858, startPoint y: 471, endPoint x: 843, endPoint y: 480, distance: 17.9
click at [858, 471] on button "Add" at bounding box center [853, 471] width 58 height 31
